Goal: Task Accomplishment & Management: Manage account settings

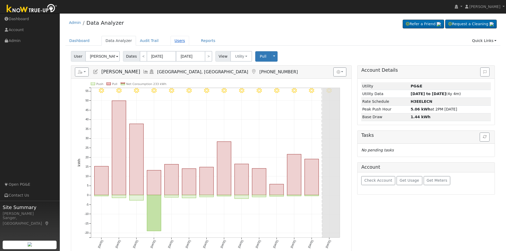
click at [171, 39] on link "Users" at bounding box center [180, 41] width 19 height 10
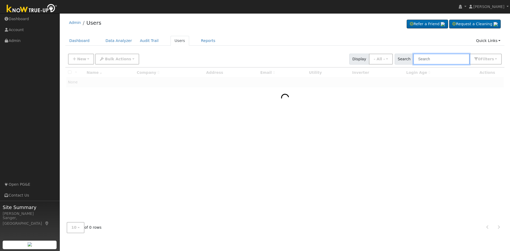
click at [428, 60] on input "text" at bounding box center [441, 59] width 56 height 11
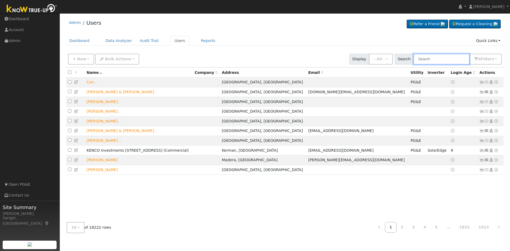
paste input "Andrew and Emily Roos"
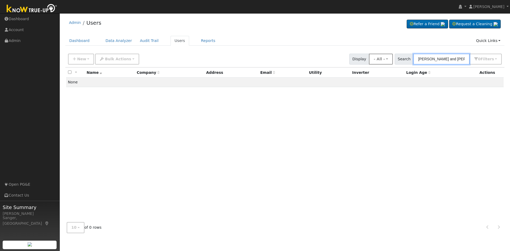
drag, startPoint x: 452, startPoint y: 59, endPoint x: 397, endPoint y: 61, distance: 55.3
click at [397, 61] on div "New Add User Quick Add Quick Connect Quick Convert Lead Bulk Actions Send Email…" at bounding box center [285, 58] width 436 height 13
type input "Roos"
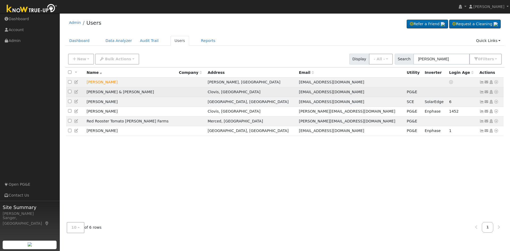
click at [77, 93] on icon at bounding box center [76, 92] width 5 height 4
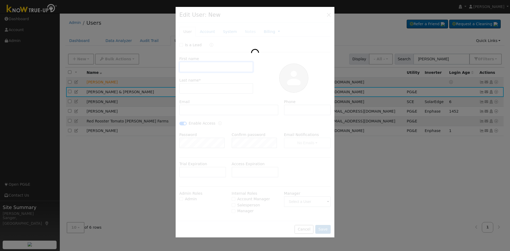
type input "Andrew & Emily"
type input "Roos"
type input "andrewroos094@gmail.com"
type input "209-777-4750"
checkbox input "true"
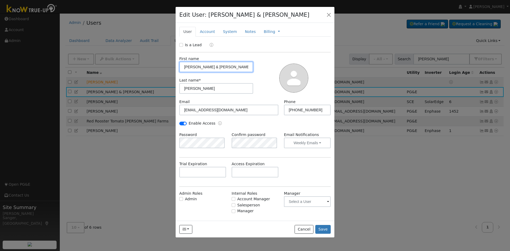
click at [201, 69] on input "Andrew & Emily" at bounding box center [216, 67] width 74 height 11
type input "Andrew and Emily"
click at [323, 229] on button "Save" at bounding box center [322, 229] width 15 height 9
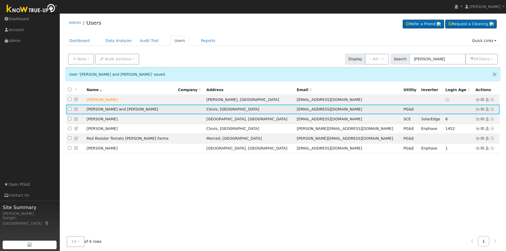
click at [493, 111] on icon at bounding box center [492, 109] width 5 height 4
click at [476, 120] on link "Data Analyzer" at bounding box center [475, 118] width 39 height 7
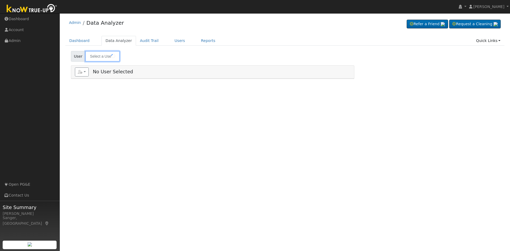
type input "[PERSON_NAME] and [PERSON_NAME]"
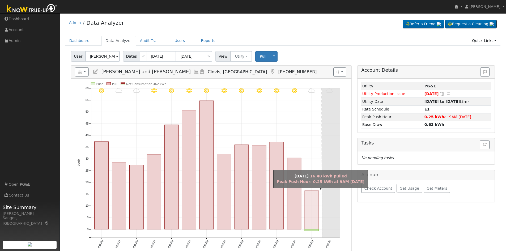
click at [307, 205] on rect "onclick=""" at bounding box center [312, 210] width 14 height 39
type input "09/29/2025"
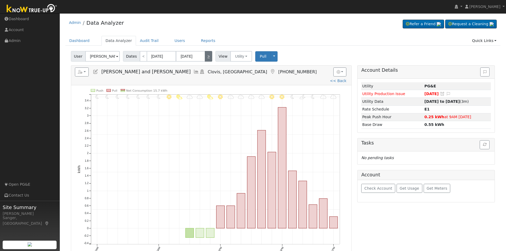
click at [207, 57] on link ">" at bounding box center [208, 56] width 7 height 11
type input "09/30/2025"
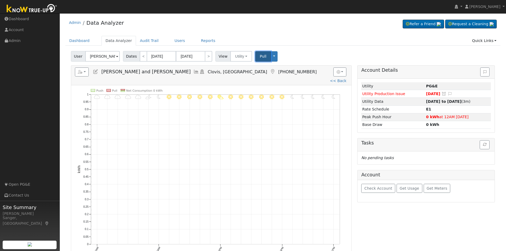
click at [255, 58] on button "Pull" at bounding box center [263, 56] width 16 height 10
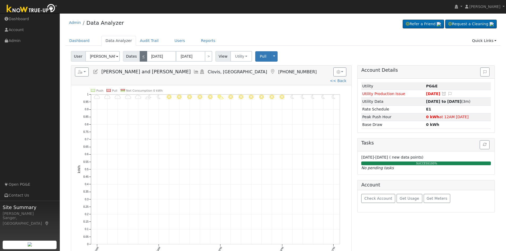
click at [140, 57] on link "<" at bounding box center [143, 56] width 7 height 11
type input "[DATE]"
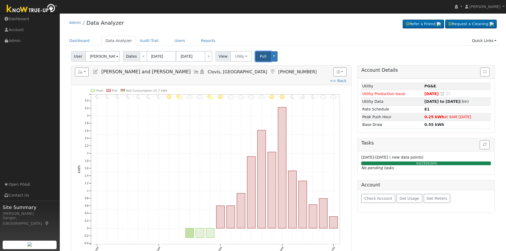
click at [260, 57] on span "Pull" at bounding box center [263, 56] width 7 height 4
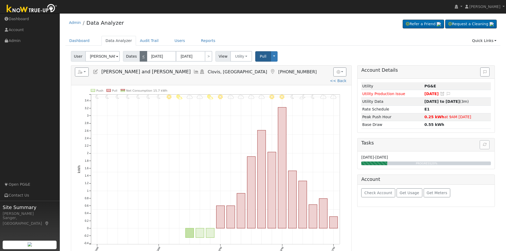
click at [140, 57] on link "<" at bounding box center [143, 56] width 7 height 11
type input "09/28/2025"
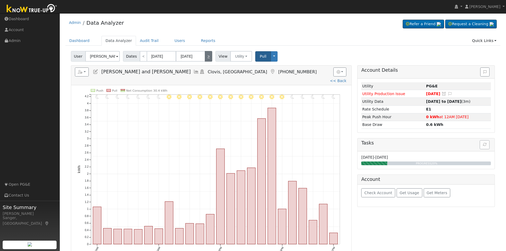
click at [205, 58] on link ">" at bounding box center [208, 56] width 7 height 11
type input "[DATE]"
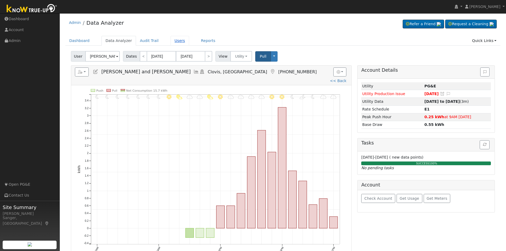
click at [171, 39] on link "Users" at bounding box center [180, 41] width 19 height 10
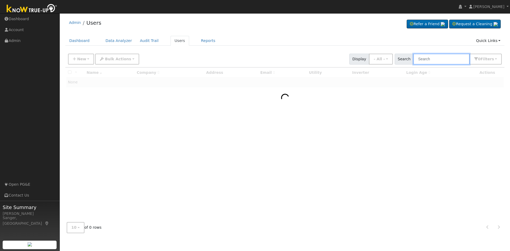
click at [448, 60] on input "text" at bounding box center [441, 59] width 56 height 11
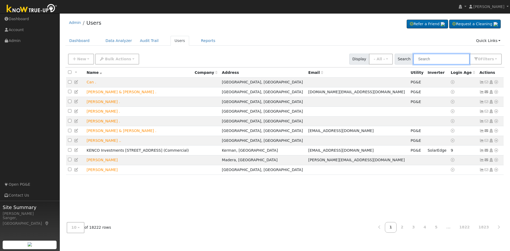
paste input "[STREET_ADDRESS][PERSON_NAME]"
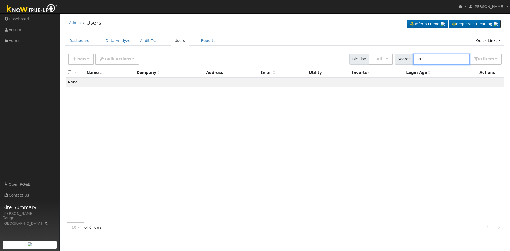
type input "2"
type input "[PERSON_NAME]"
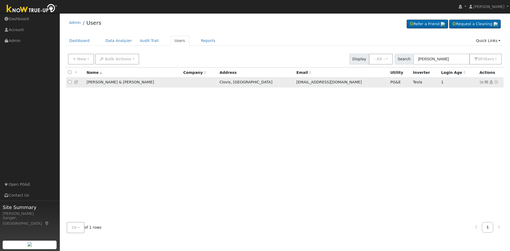
click at [482, 83] on icon at bounding box center [482, 82] width 5 height 4
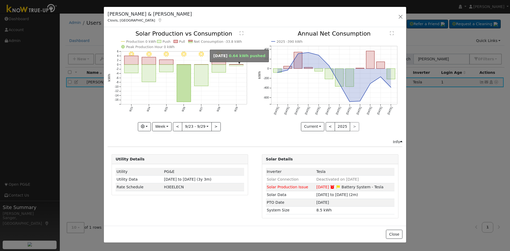
click at [238, 65] on rect "onclick=""" at bounding box center [237, 65] width 14 height 1
type input "2025-09-29"
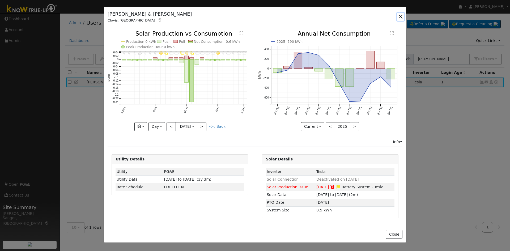
click at [401, 15] on button "button" at bounding box center [400, 16] width 7 height 7
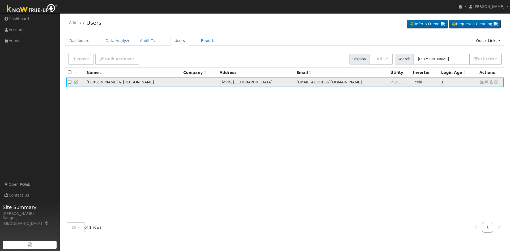
click at [495, 82] on icon at bounding box center [496, 82] width 5 height 4
click at [473, 92] on link "Data Analyzer" at bounding box center [479, 91] width 39 height 7
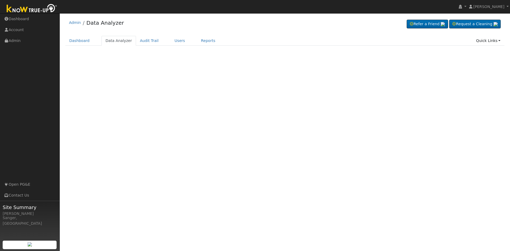
select select "8"
type input "[PERSON_NAME] & [PERSON_NAME]"
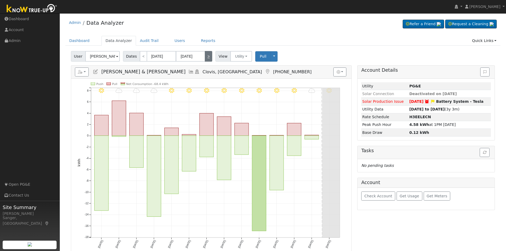
click at [207, 58] on link ">" at bounding box center [208, 56] width 7 height 11
type input "[DATE]"
select select "9"
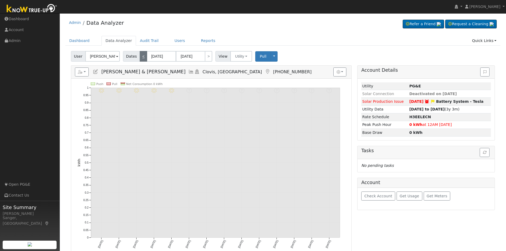
click at [140, 58] on link "<" at bounding box center [143, 56] width 7 height 11
type input "[DATE]"
select select "8"
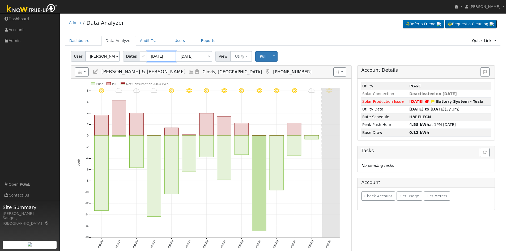
click at [158, 57] on input "[DATE]" at bounding box center [161, 56] width 29 height 11
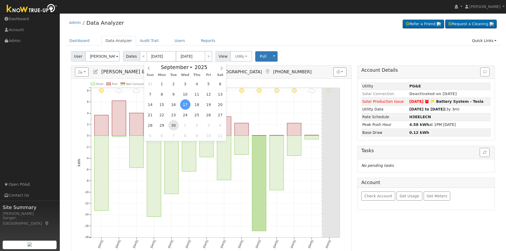
click at [174, 124] on span "30" at bounding box center [173, 125] width 10 height 10
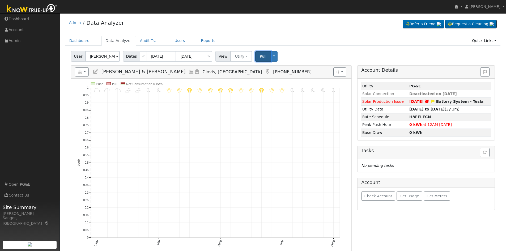
click at [260, 56] on span "Pull" at bounding box center [263, 56] width 7 height 4
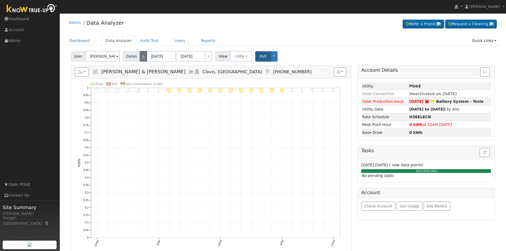
click at [141, 59] on link "<" at bounding box center [143, 56] width 7 height 11
type input "[DATE]"
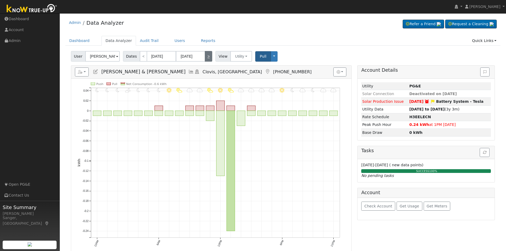
click at [206, 55] on link ">" at bounding box center [208, 56] width 7 height 11
type input "[DATE]"
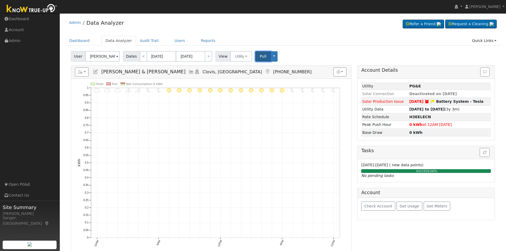
click at [260, 55] on span "Pull" at bounding box center [263, 56] width 7 height 4
click at [208, 56] on link ">" at bounding box center [208, 56] width 7 height 11
type input "[DATE]"
click at [141, 56] on link "<" at bounding box center [143, 56] width 7 height 11
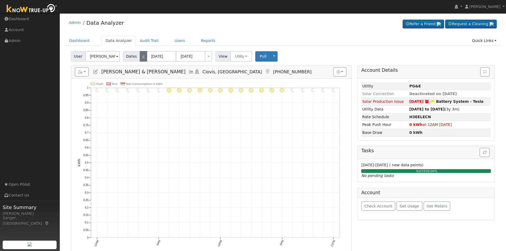
type input "[DATE]"
